Goal: Book appointment/travel/reservation

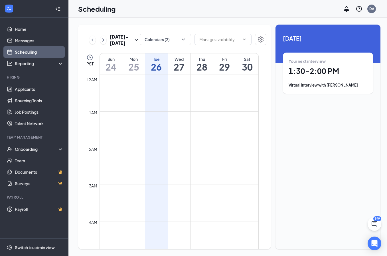
scroll to position [423, 0]
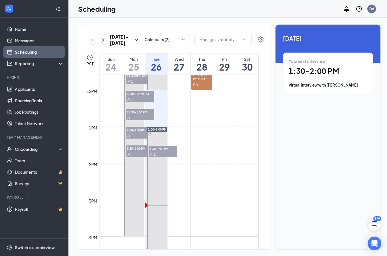
click at [328, 68] on h1 "1:30 - 2:00 PM" at bounding box center [328, 71] width 79 height 10
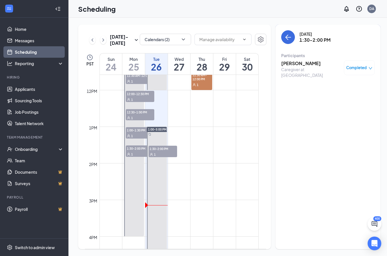
click at [299, 63] on h3 "[PERSON_NAME]" at bounding box center [311, 63] width 60 height 6
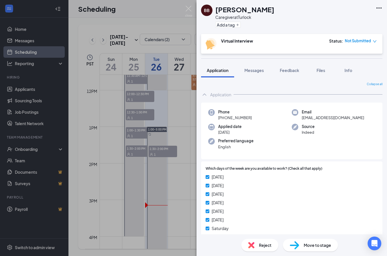
click at [230, 120] on span "[PHONE_NUMBER]" at bounding box center [235, 118] width 34 height 6
click at [230, 119] on span "[PHONE_NUMBER]" at bounding box center [235, 118] width 34 height 6
click at [230, 122] on div "Phone [PHONE_NUMBER] Email [EMAIL_ADDRESS][DOMAIN_NAME] Applied date [DATE] Sou…" at bounding box center [291, 130] width 181 height 57
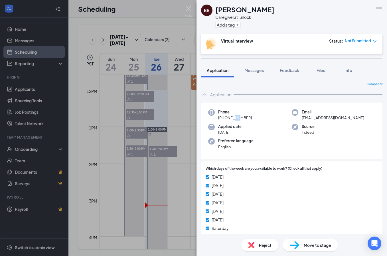
click at [230, 122] on div "Phone [PHONE_NUMBER] Email [EMAIL_ADDRESS][DOMAIN_NAME] Applied date [DATE] Sou…" at bounding box center [291, 130] width 181 height 57
click at [232, 118] on span "[PHONE_NUMBER]" at bounding box center [235, 118] width 34 height 6
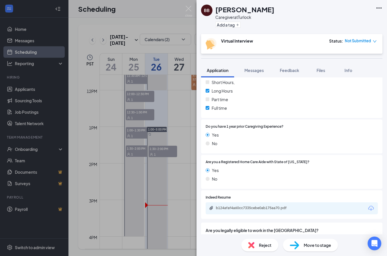
scroll to position [200, 0]
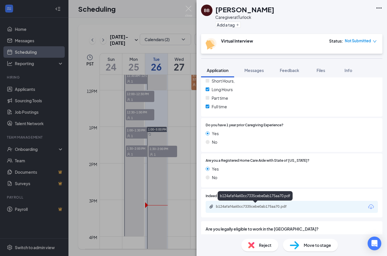
click at [241, 206] on div "b124afaf4a60cc7335cebe0ab175aa70.pdf" at bounding box center [256, 206] width 80 height 5
click at [373, 43] on icon "down" at bounding box center [375, 41] width 4 height 4
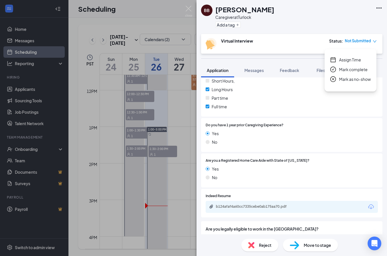
click at [374, 40] on icon "down" at bounding box center [375, 41] width 4 height 4
click at [376, 40] on icon "down" at bounding box center [375, 41] width 4 height 4
click at [343, 58] on span "Assign Time" at bounding box center [350, 59] width 22 height 6
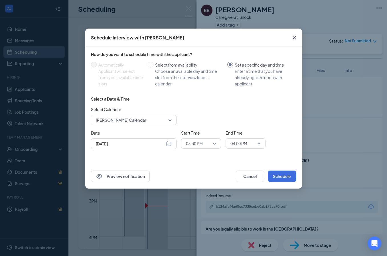
click at [168, 142] on div "[DATE]" at bounding box center [134, 143] width 76 height 6
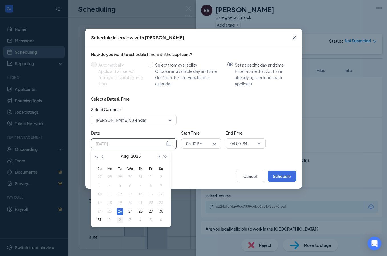
click at [119, 220] on div "2" at bounding box center [120, 219] width 7 height 7
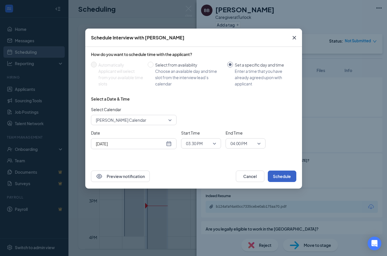
click at [279, 178] on button "Schedule" at bounding box center [282, 175] width 29 height 11
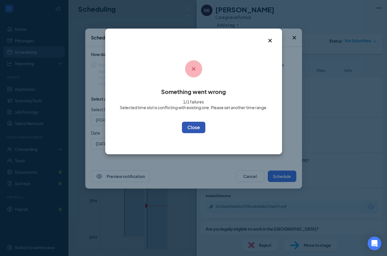
click at [198, 132] on button "OK" at bounding box center [193, 127] width 23 height 11
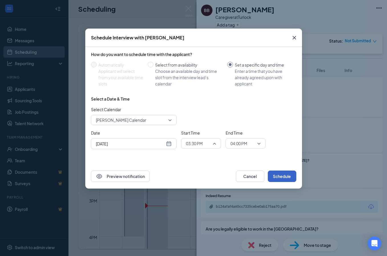
click at [211, 141] on span "03:30 PM" at bounding box center [198, 143] width 25 height 9
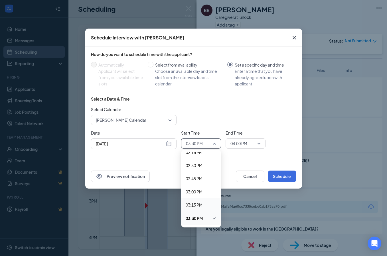
click at [198, 203] on span "03:15 PM" at bounding box center [194, 204] width 17 height 6
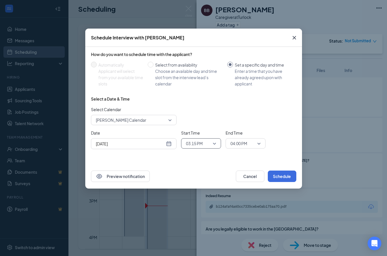
click at [247, 145] on span "04:00 PM" at bounding box center [238, 143] width 17 height 9
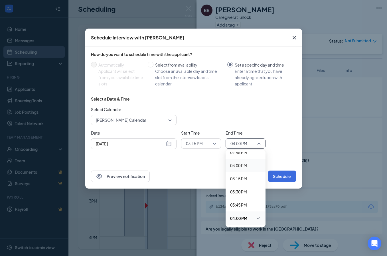
click at [198, 144] on span "03:15 PM" at bounding box center [194, 143] width 17 height 9
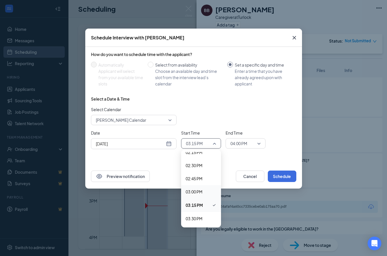
click at [193, 191] on span "03:00 PM" at bounding box center [194, 191] width 17 height 6
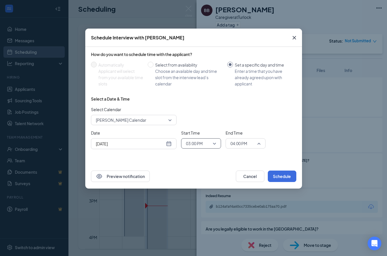
click at [249, 145] on span "04:00 PM" at bounding box center [242, 143] width 25 height 9
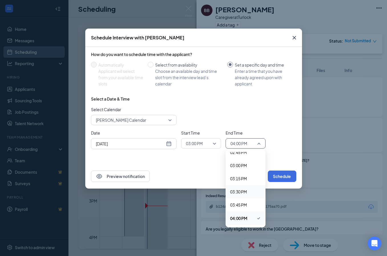
click at [239, 192] on span "03:30 PM" at bounding box center [238, 191] width 17 height 6
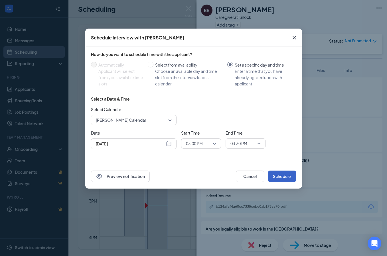
click at [282, 177] on button "Schedule" at bounding box center [282, 175] width 29 height 11
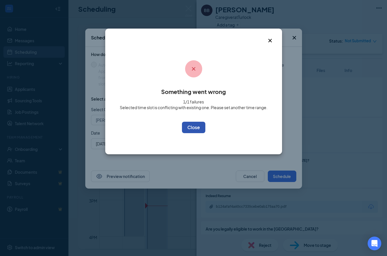
click at [191, 125] on button "OK" at bounding box center [193, 127] width 23 height 11
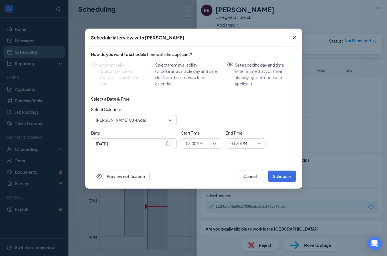
click at [168, 143] on div "[DATE]" at bounding box center [134, 143] width 76 height 6
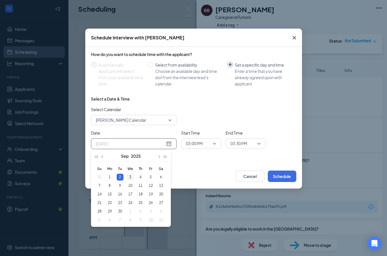
type input "[DATE]"
click at [130, 177] on div "3" at bounding box center [130, 176] width 7 height 7
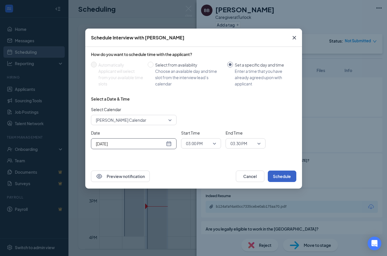
click at [285, 179] on button "Schedule" at bounding box center [282, 175] width 29 height 11
click at [285, 179] on button "button" at bounding box center [282, 175] width 29 height 11
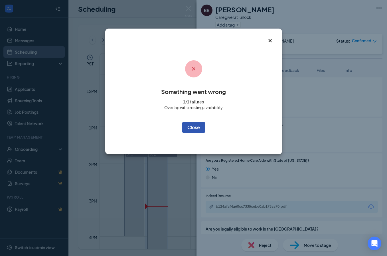
click at [195, 132] on button "OK" at bounding box center [193, 127] width 23 height 11
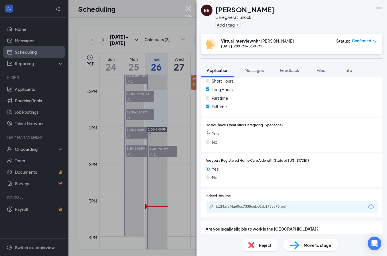
click at [187, 8] on img at bounding box center [188, 11] width 7 height 11
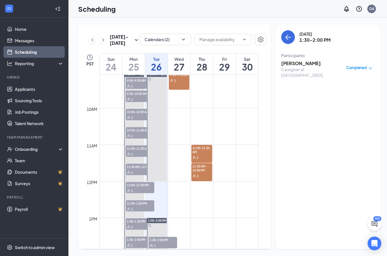
scroll to position [309, 0]
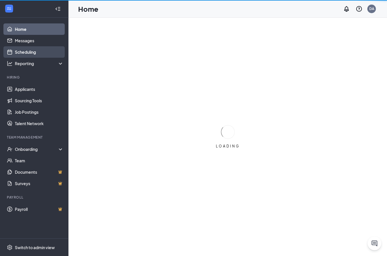
click at [27, 51] on link "Scheduling" at bounding box center [39, 51] width 49 height 11
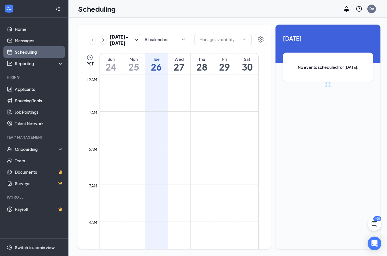
scroll to position [280, 0]
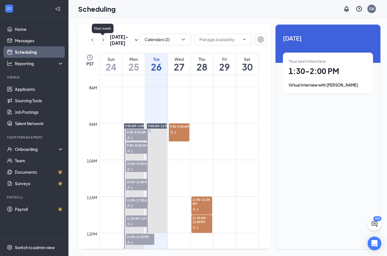
click at [102, 43] on icon "ChevronRight" at bounding box center [103, 40] width 6 height 7
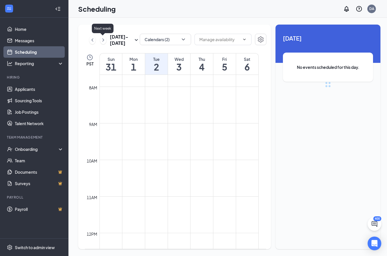
click at [102, 43] on icon "ChevronRight" at bounding box center [103, 40] width 6 height 7
click at [92, 41] on icon "ChevronLeft" at bounding box center [93, 40] width 6 height 7
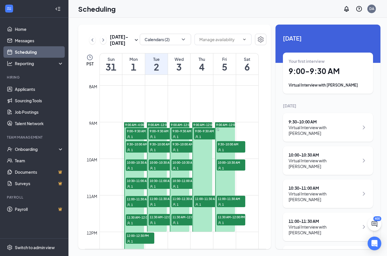
scroll to position [280, 0]
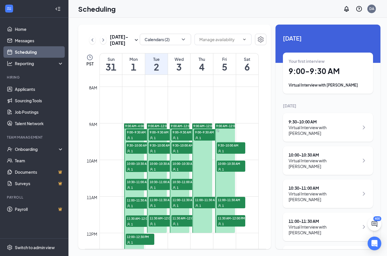
click at [134, 65] on h1 "1" at bounding box center [133, 67] width 23 height 10
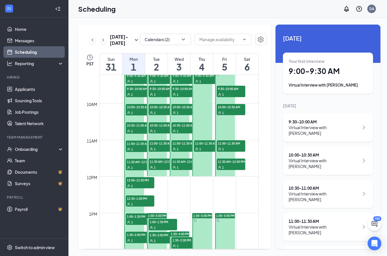
scroll to position [337, 0]
